Goal: Navigation & Orientation: Find specific page/section

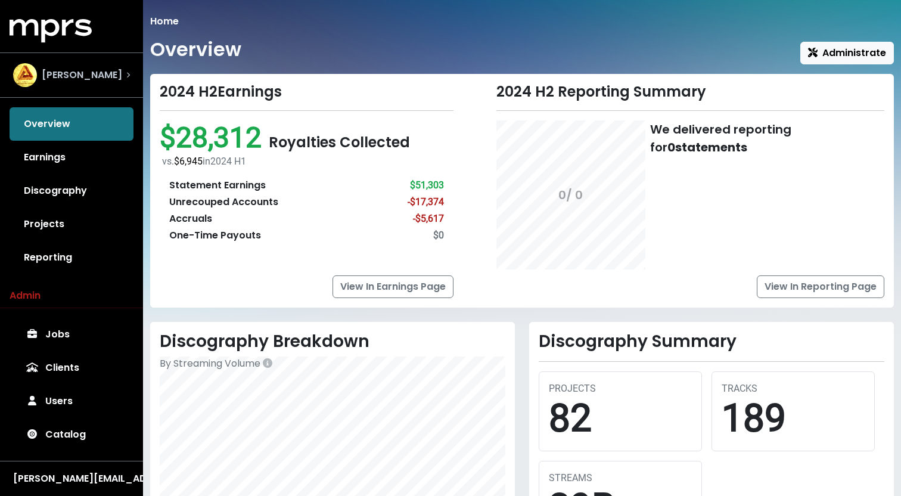
click at [95, 66] on div "[PERSON_NAME]" at bounding box center [71, 75] width 117 height 24
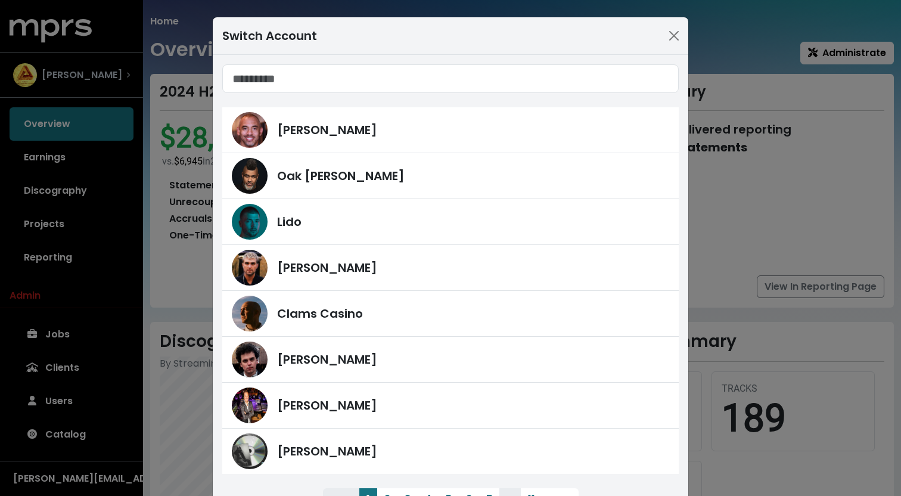
click at [95, 66] on div "Switch Account [PERSON_NAME] [PERSON_NAME] Lido [PERSON_NAME] Clams Casino [PER…" at bounding box center [450, 248] width 901 height 496
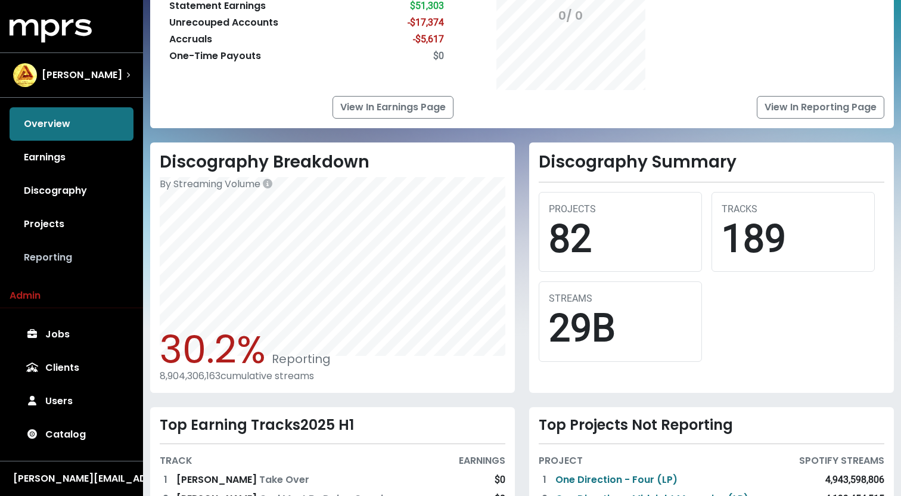
scroll to position [198, 0]
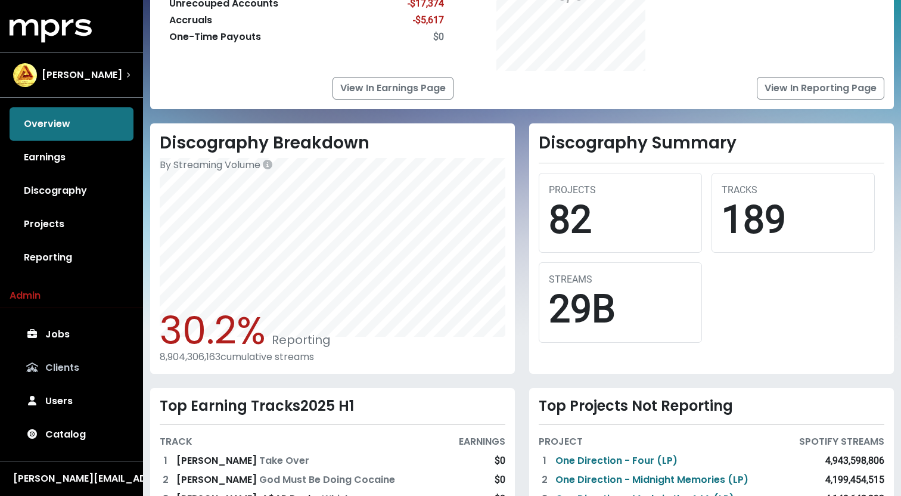
click at [67, 361] on link "Clients" at bounding box center [72, 367] width 124 height 33
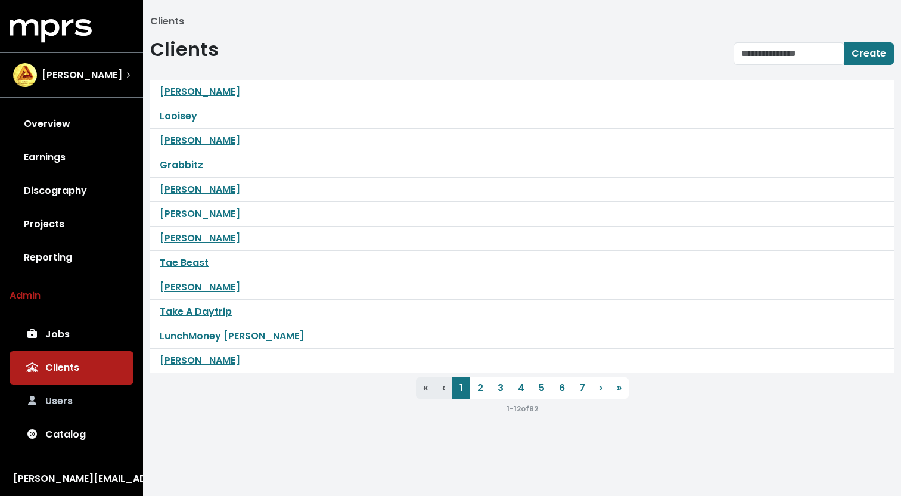
click at [63, 400] on link "Users" at bounding box center [72, 400] width 124 height 33
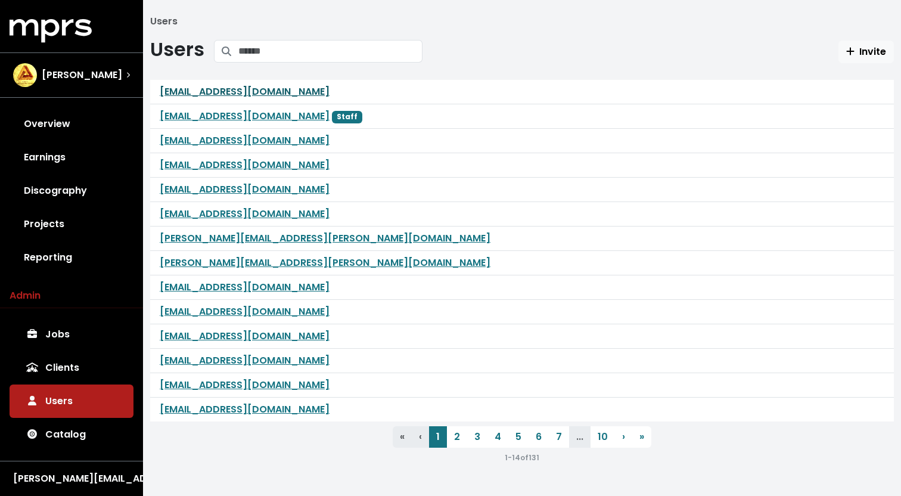
click at [220, 92] on link "[EMAIL_ADDRESS][DOMAIN_NAME]" at bounding box center [245, 92] width 170 height 14
click at [217, 114] on link "[EMAIL_ADDRESS][DOMAIN_NAME]" at bounding box center [245, 116] width 170 height 14
click at [214, 144] on link "[EMAIL_ADDRESS][DOMAIN_NAME]" at bounding box center [245, 140] width 170 height 14
click at [210, 161] on link "[EMAIL_ADDRESS][DOMAIN_NAME]" at bounding box center [245, 165] width 170 height 14
click at [213, 188] on link "[EMAIL_ADDRESS][DOMAIN_NAME]" at bounding box center [245, 189] width 170 height 14
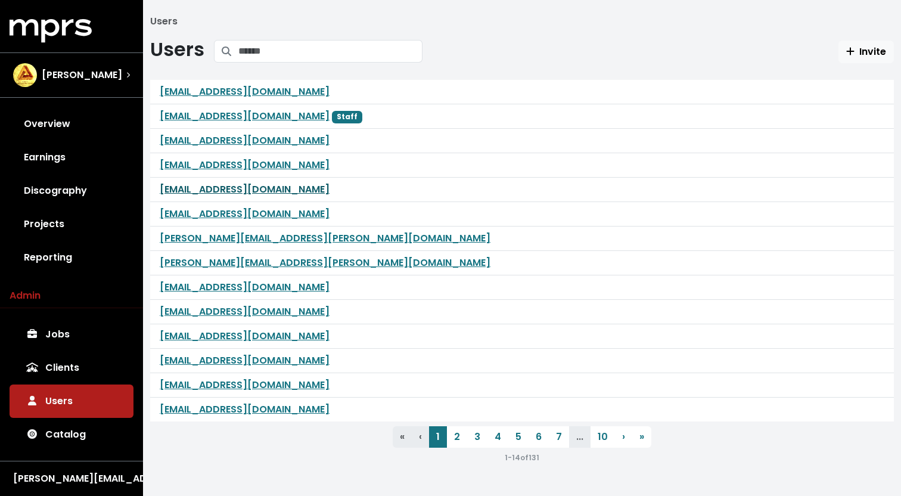
click at [222, 189] on link "[EMAIL_ADDRESS][DOMAIN_NAME]" at bounding box center [245, 189] width 170 height 14
click at [220, 214] on link "[EMAIL_ADDRESS][DOMAIN_NAME]" at bounding box center [245, 214] width 170 height 14
click at [586, 443] on li "..." at bounding box center [579, 436] width 21 height 21
click at [580, 440] on li "..." at bounding box center [579, 436] width 21 height 21
click at [437, 218] on div "[EMAIL_ADDRESS][DOMAIN_NAME]" at bounding box center [522, 214] width 744 height 24
